Goal: Task Accomplishment & Management: Use online tool/utility

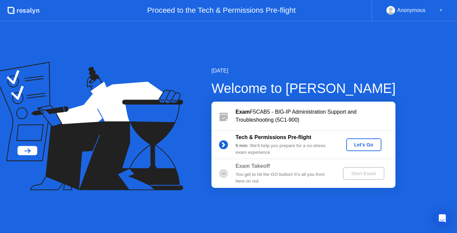
click at [355, 144] on div "Let's Go" at bounding box center [364, 144] width 30 height 5
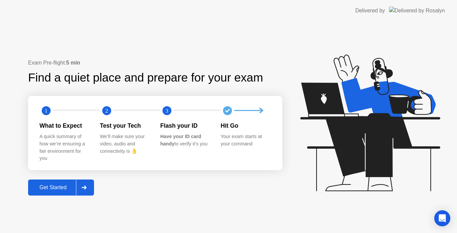
click at [63, 185] on div "Get Started" at bounding box center [53, 188] width 46 height 6
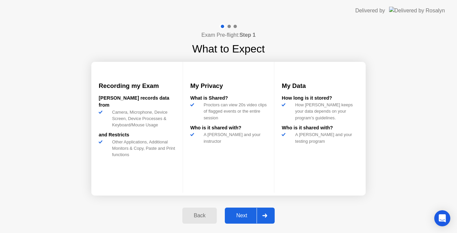
click at [240, 219] on div "Next" at bounding box center [242, 216] width 30 height 6
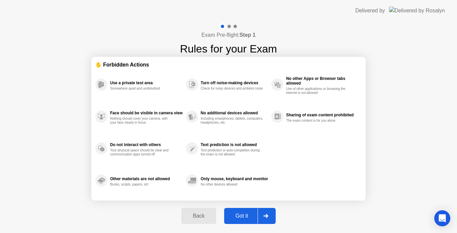
drag, startPoint x: 240, startPoint y: 219, endPoint x: 273, endPoint y: 118, distance: 106.4
click at [273, 118] on div "Exam Pre-flight: Step 1 Rules for your Exam ✋ Forbidden Actions Use a private t…" at bounding box center [228, 127] width 457 height 212
click at [252, 213] on div "Got it" at bounding box center [241, 216] width 31 height 6
select select "**********"
select select "*******"
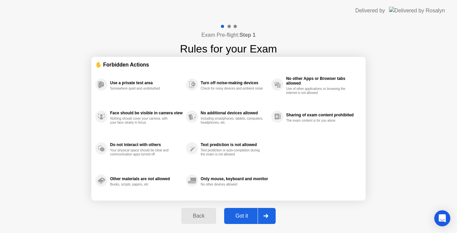
select select "*******"
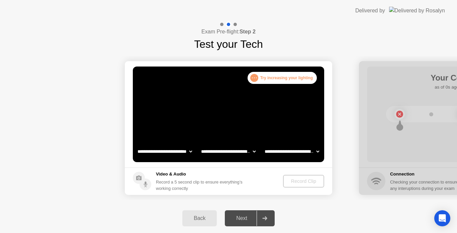
click at [177, 150] on select "**********" at bounding box center [164, 151] width 57 height 13
click at [136, 145] on select "**********" at bounding box center [164, 151] width 57 height 13
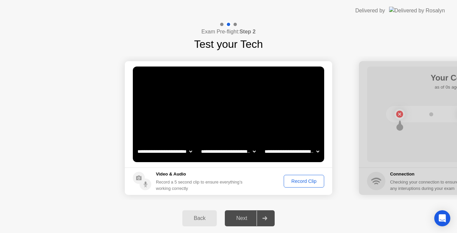
click at [301, 184] on div "Record Clip" at bounding box center [304, 181] width 36 height 5
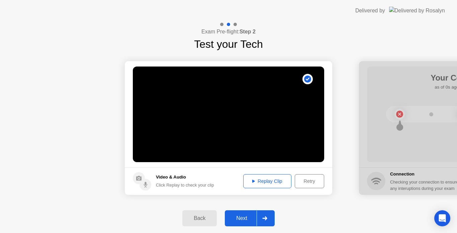
click at [245, 223] on button "Next" at bounding box center [250, 218] width 50 height 16
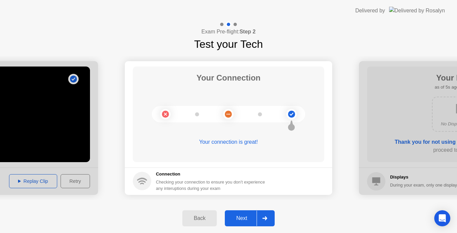
click at [245, 223] on button "Next" at bounding box center [250, 218] width 50 height 16
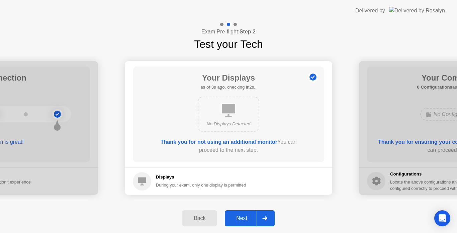
click at [245, 223] on button "Next" at bounding box center [250, 218] width 50 height 16
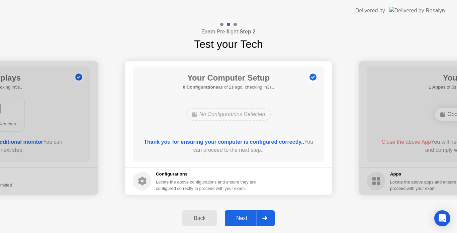
click at [245, 223] on button "Next" at bounding box center [250, 218] width 50 height 16
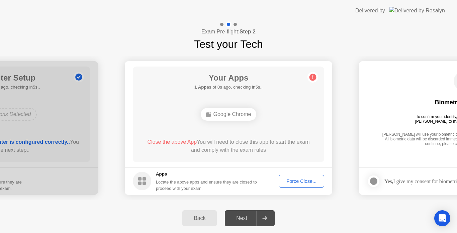
click at [293, 180] on div "Force Close..." at bounding box center [301, 181] width 41 height 5
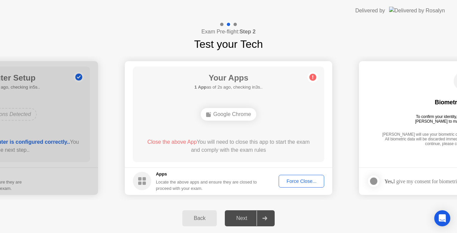
click at [301, 183] on div "Force Close..." at bounding box center [301, 181] width 41 height 5
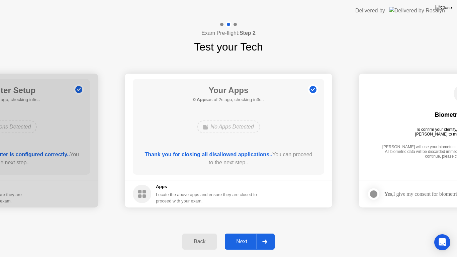
click at [250, 233] on div "Next" at bounding box center [242, 241] width 30 height 6
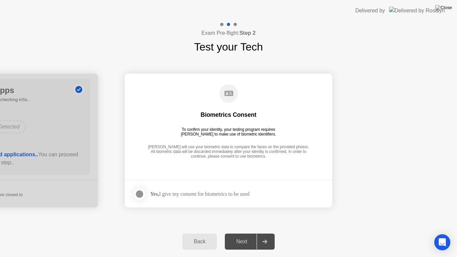
drag, startPoint x: 250, startPoint y: 241, endPoint x: 234, endPoint y: 186, distance: 57.5
click at [234, 186] on div "**********" at bounding box center [228, 138] width 457 height 235
click at [235, 191] on div "Yes, I give my consent for biometrics to be used" at bounding box center [199, 194] width 99 height 6
click at [143, 197] on div at bounding box center [139, 194] width 8 height 8
click at [242, 233] on button "Next" at bounding box center [250, 241] width 50 height 16
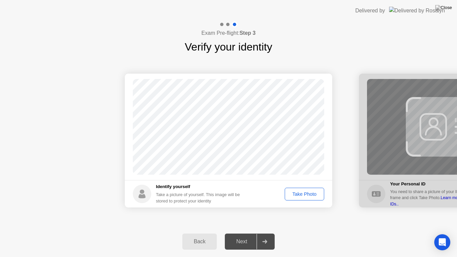
click at [302, 197] on div "Take Photo" at bounding box center [304, 193] width 35 height 5
click at [249, 233] on div "Next" at bounding box center [242, 241] width 30 height 6
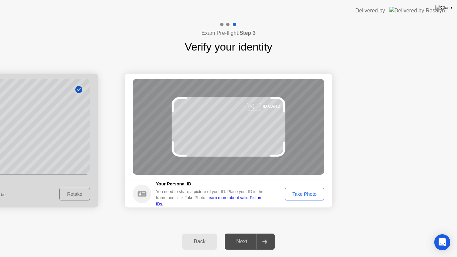
click at [314, 199] on button "Take Photo" at bounding box center [304, 194] width 39 height 13
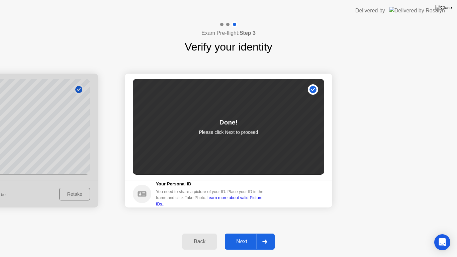
click at [249, 233] on div "Next" at bounding box center [242, 241] width 30 height 6
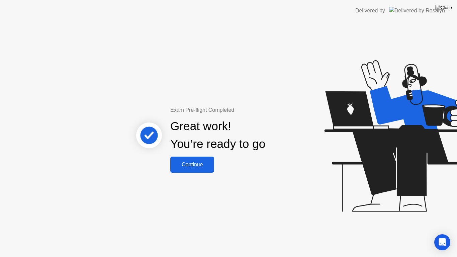
click at [201, 164] on div "Continue" at bounding box center [192, 164] width 40 height 6
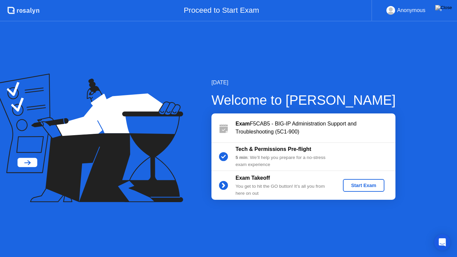
click at [356, 191] on button "Start Exam" at bounding box center [363, 185] width 41 height 13
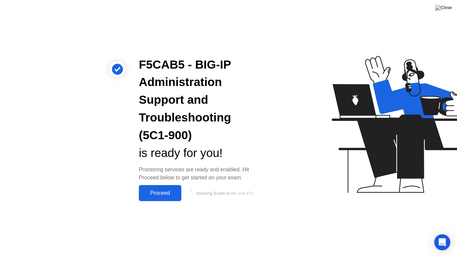
click at [152, 190] on div "Proceed" at bounding box center [160, 193] width 38 height 6
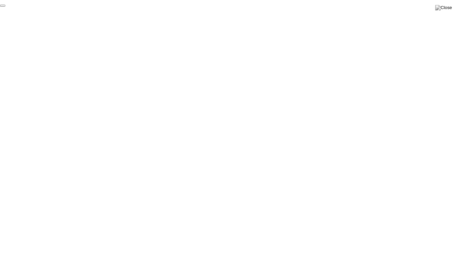
click div "End Proctoring Session"
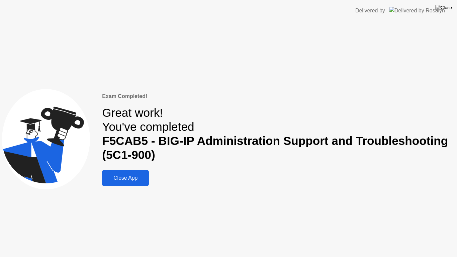
click at [144, 175] on div "Close App" at bounding box center [125, 178] width 43 height 6
